Goal: Book appointment/travel/reservation

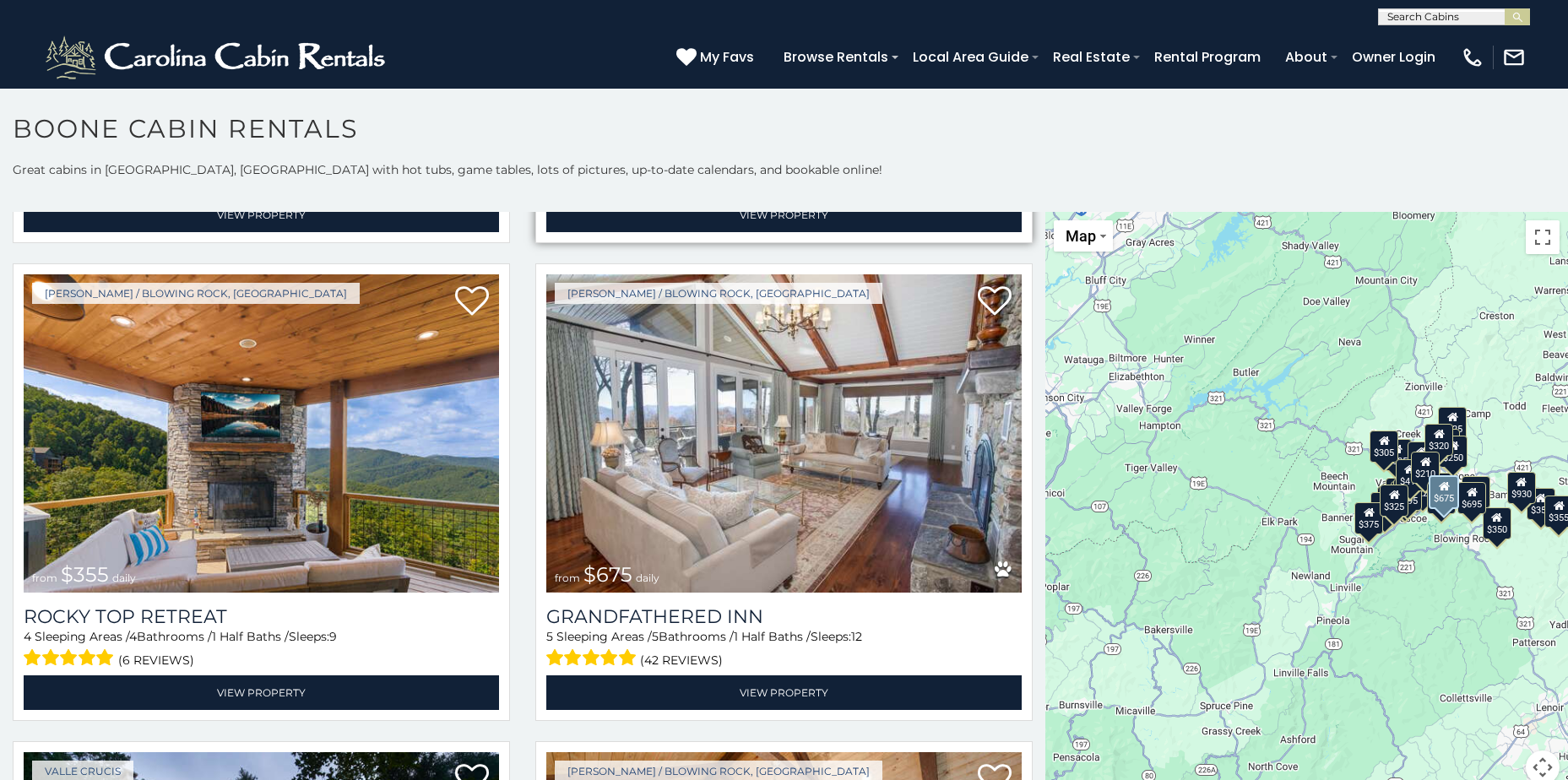
scroll to position [1097, 0]
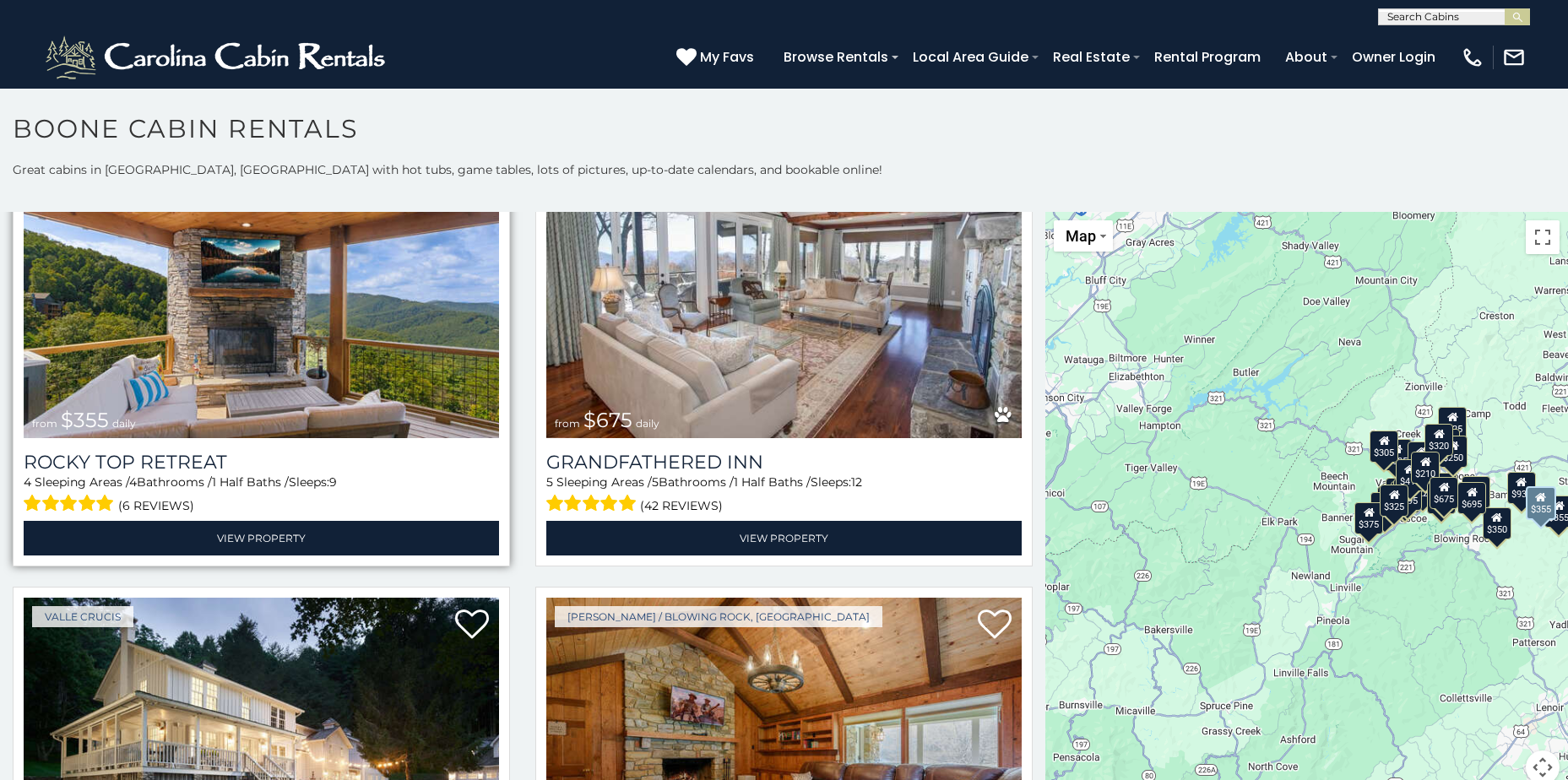
click at [286, 305] on img at bounding box center [261, 279] width 476 height 318
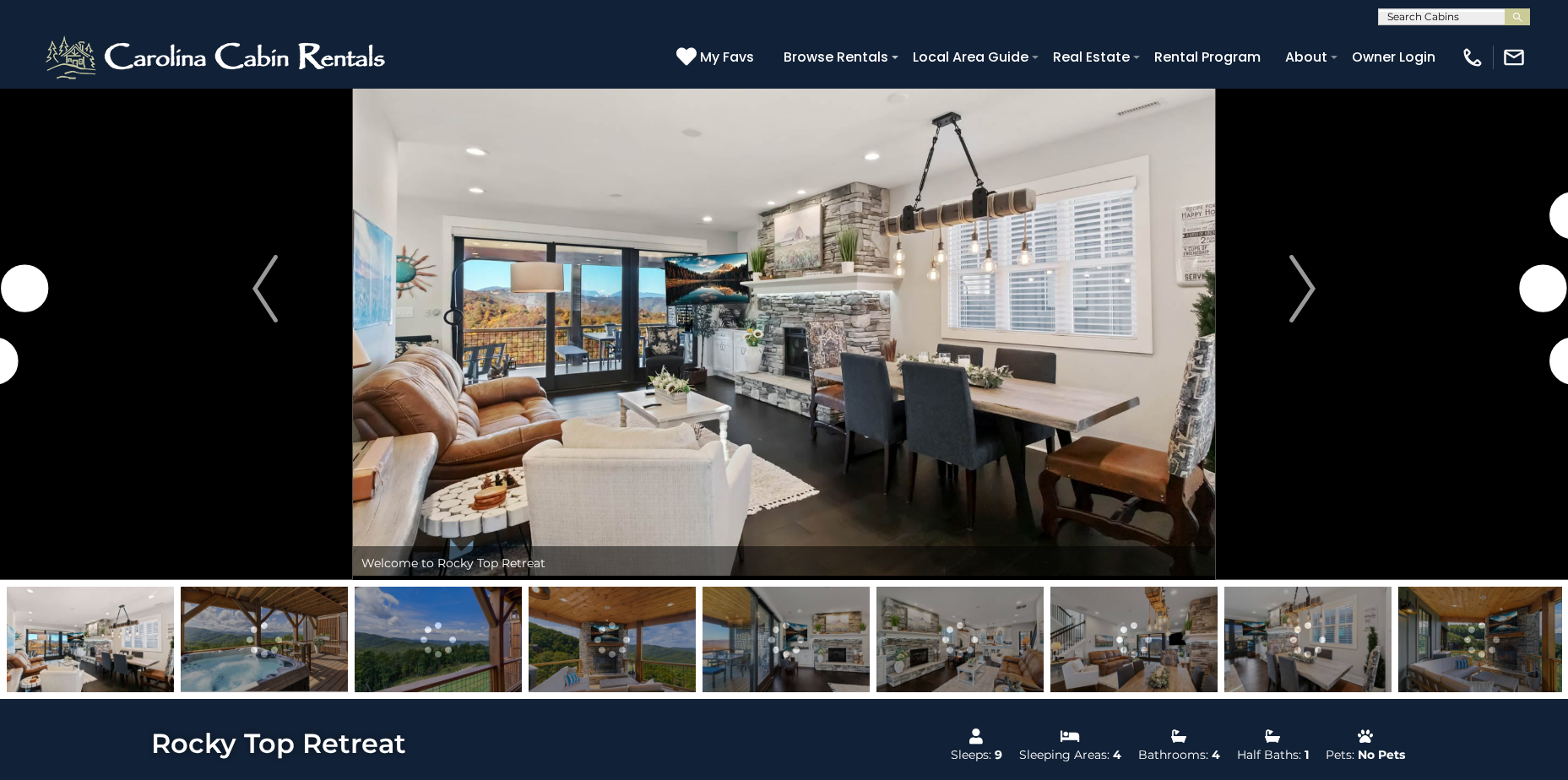
scroll to position [84, 0]
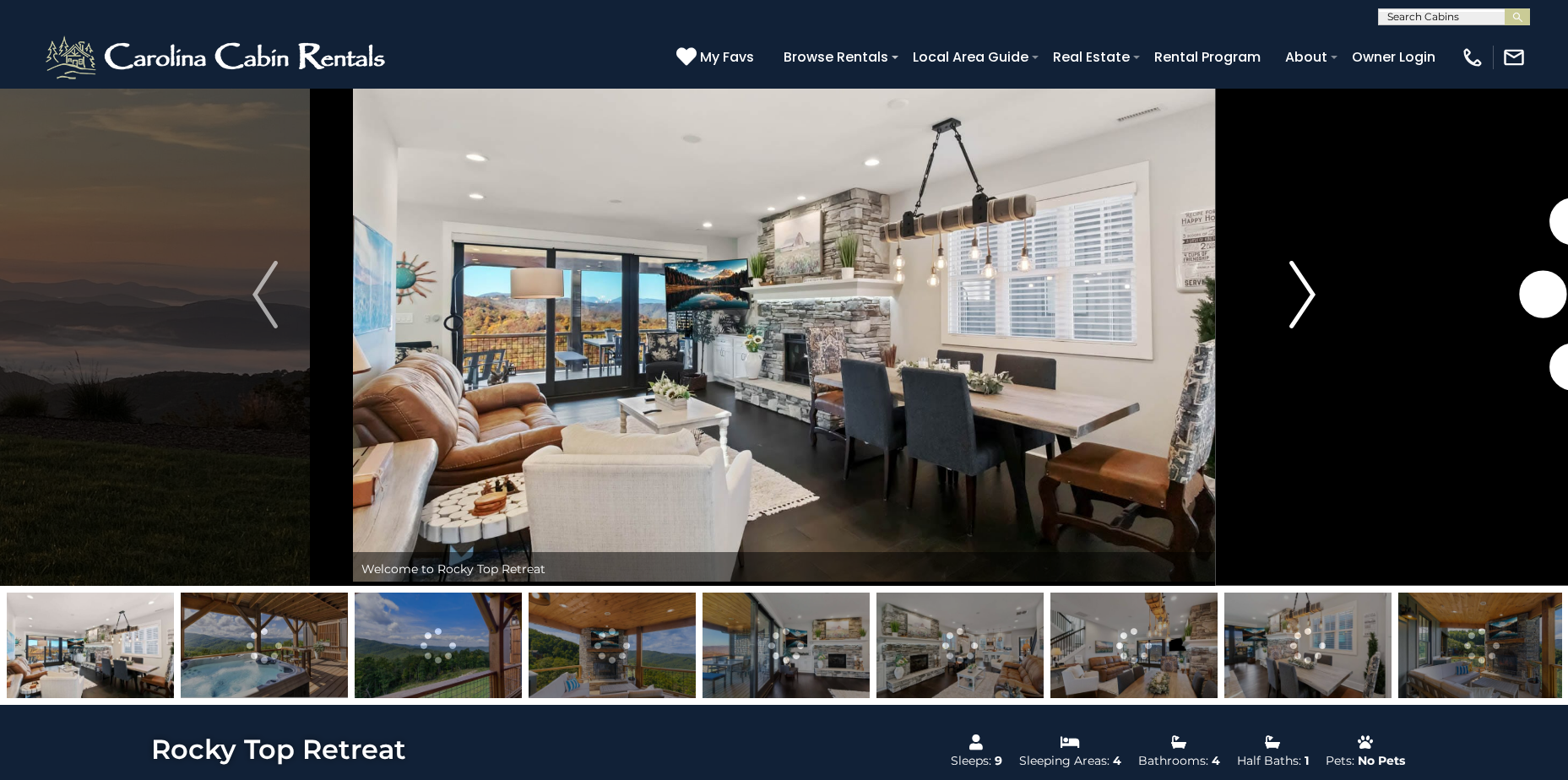
click at [1298, 279] on img "Next" at bounding box center [1302, 295] width 26 height 68
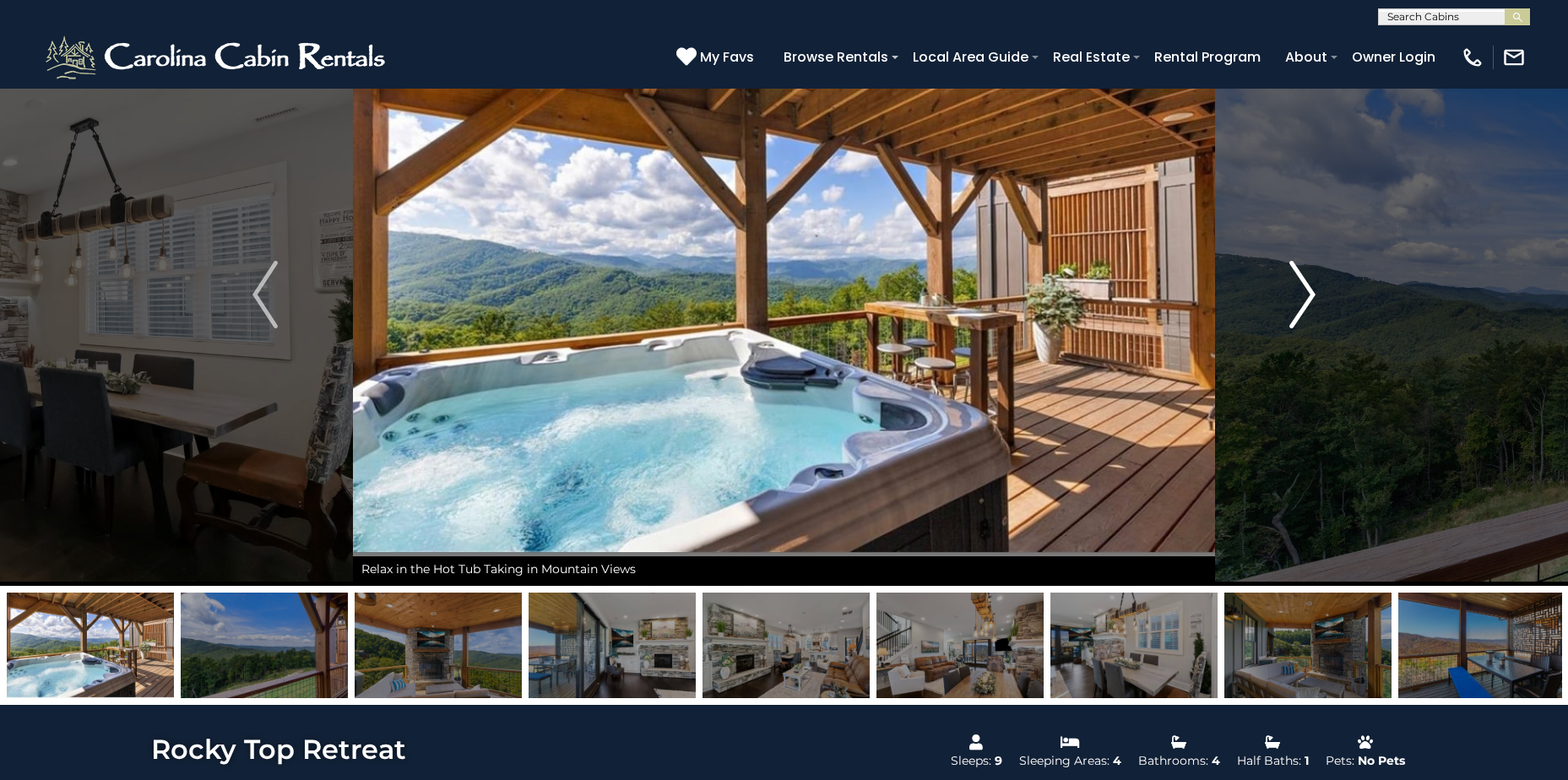
click at [1294, 291] on img "Next" at bounding box center [1302, 295] width 26 height 68
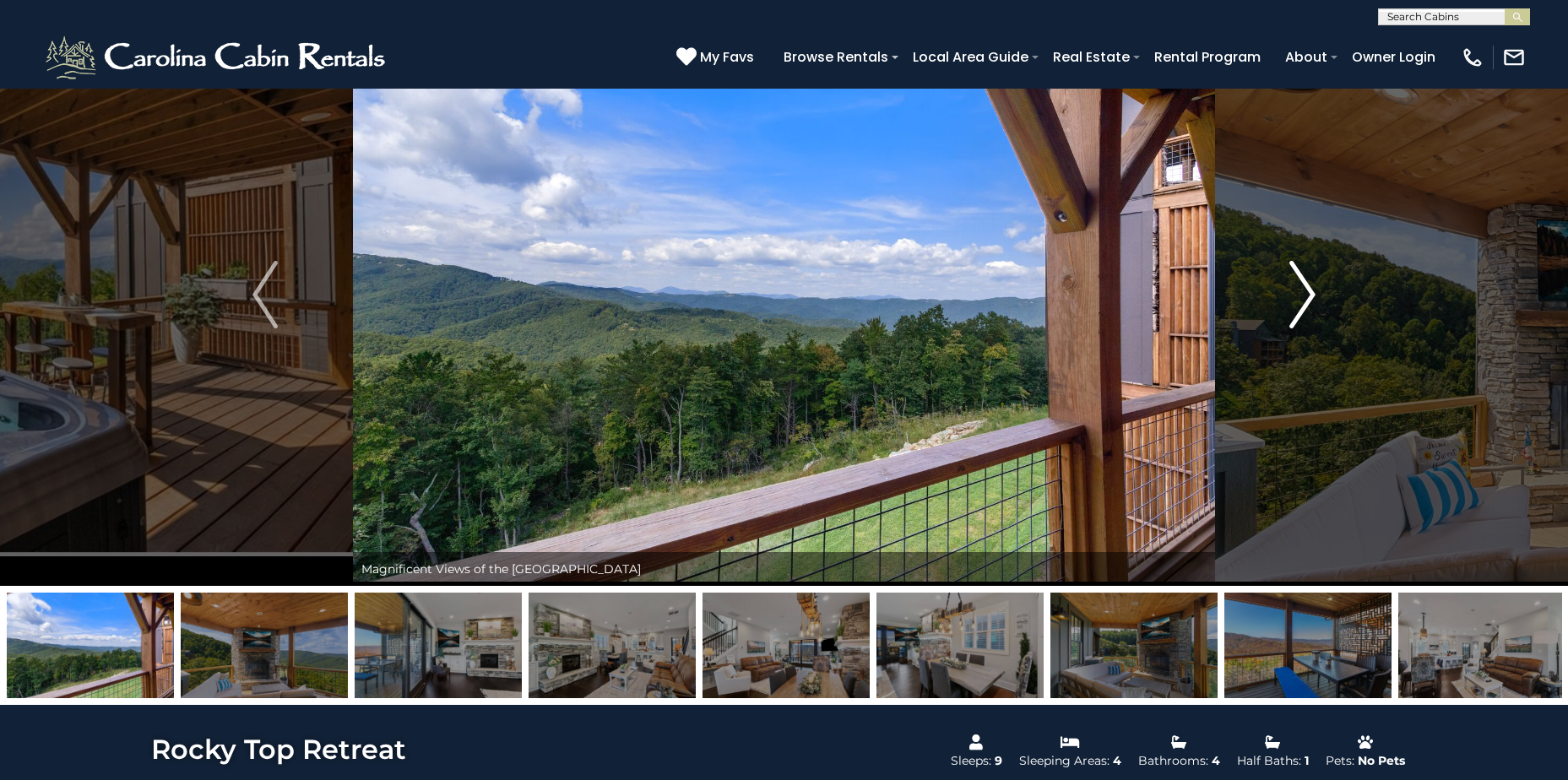
click at [1294, 291] on img "Next" at bounding box center [1302, 295] width 26 height 68
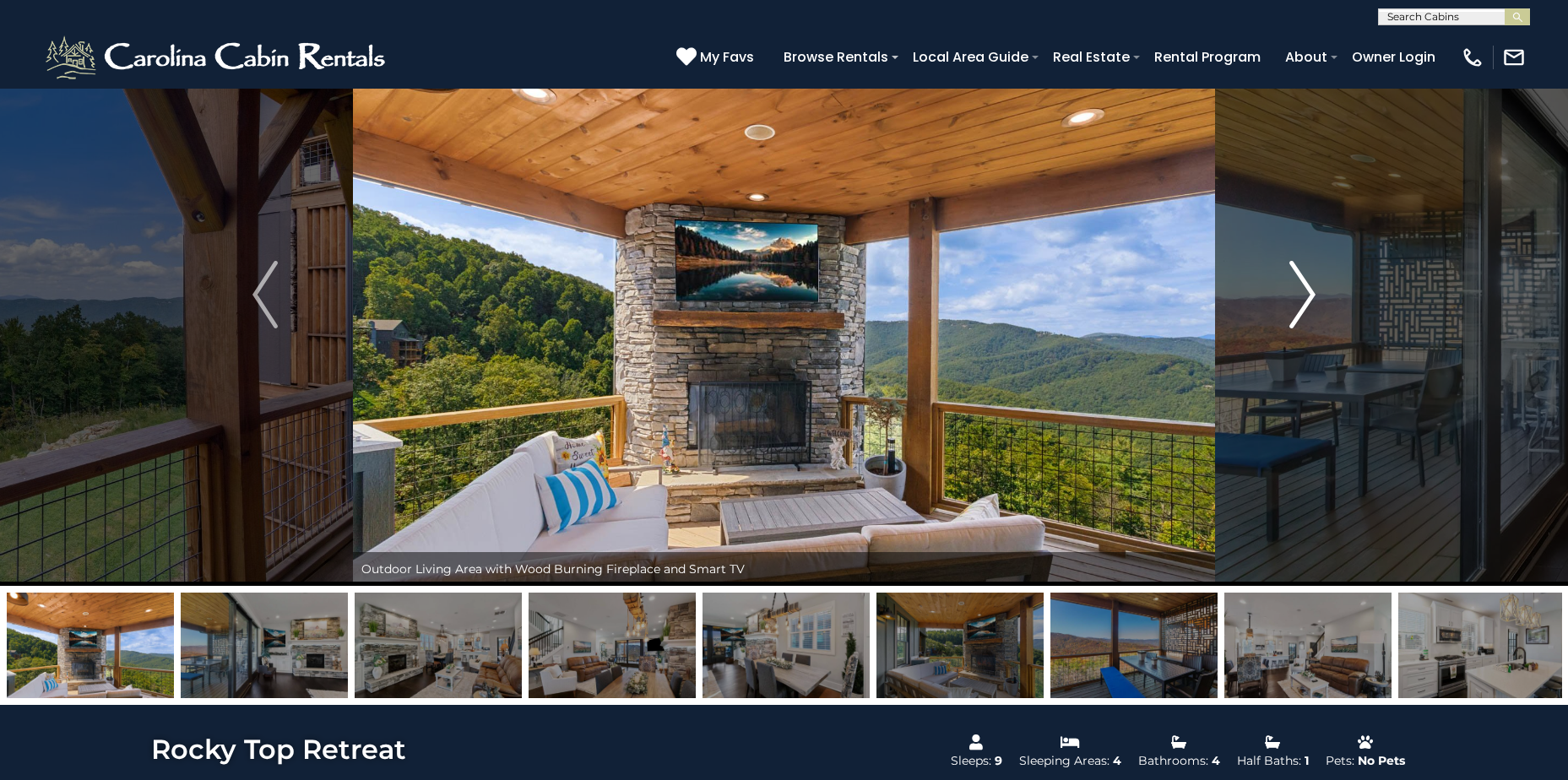
click at [1294, 291] on img "Next" at bounding box center [1302, 295] width 26 height 68
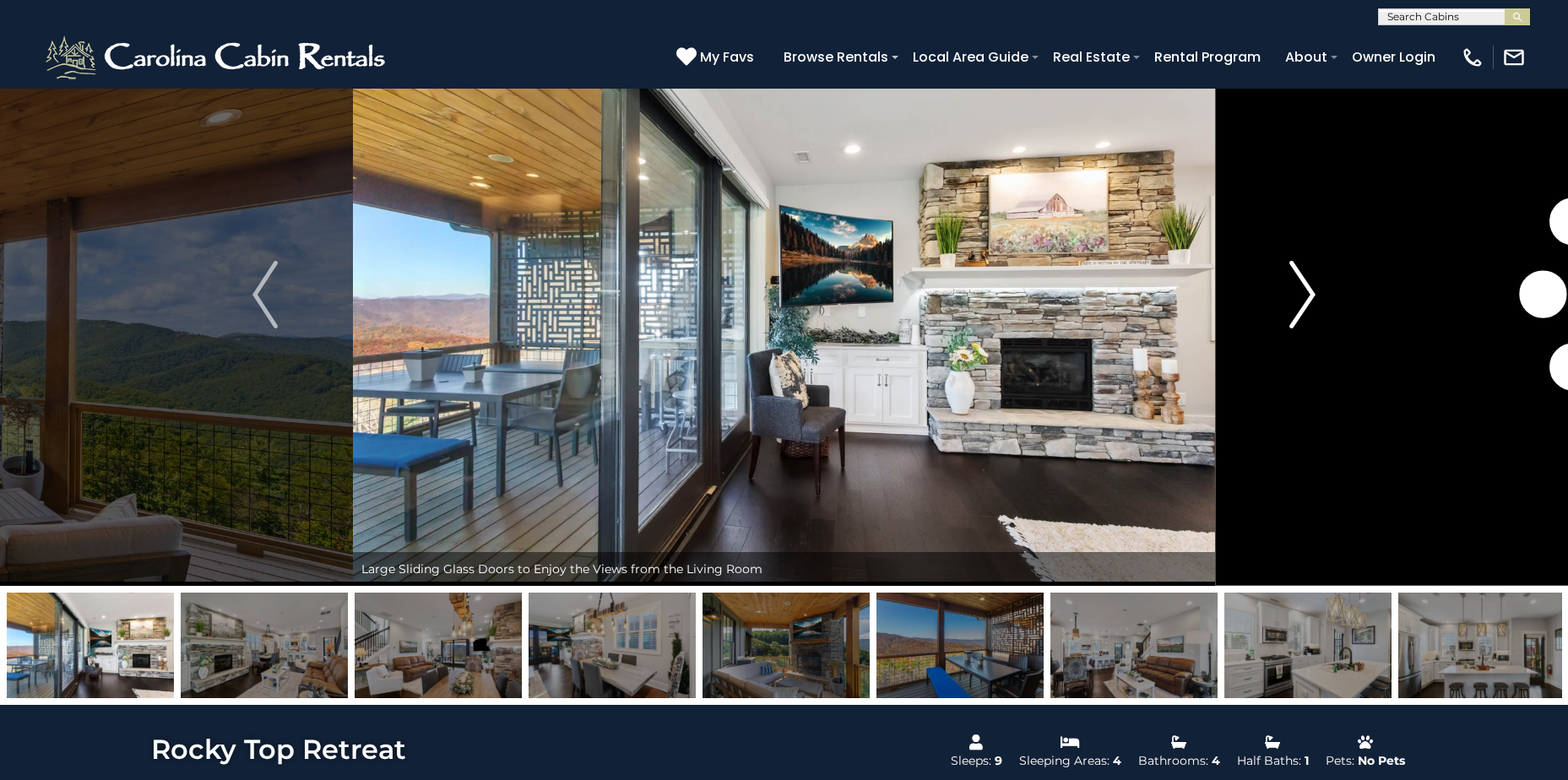
click at [1294, 291] on img "Next" at bounding box center [1302, 295] width 26 height 68
